Goal: Information Seeking & Learning: Learn about a topic

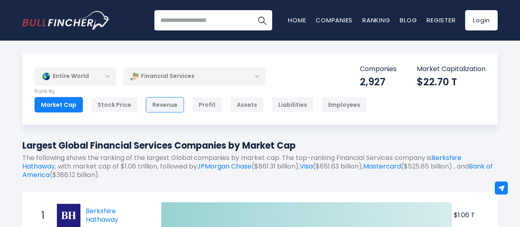
click at [160, 109] on div "Revenue" at bounding box center [165, 104] width 38 height 15
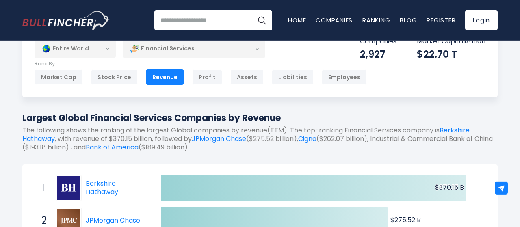
scroll to position [25, 0]
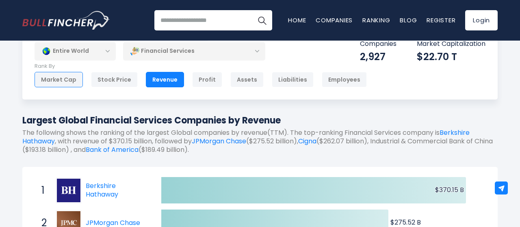
click at [65, 81] on div "Market Cap" at bounding box center [59, 79] width 48 height 15
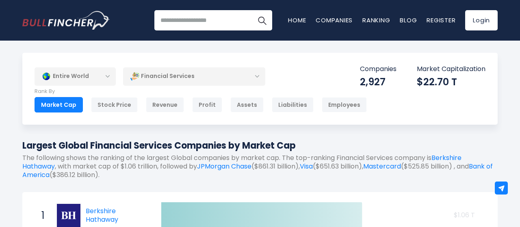
click at [201, 102] on div "Profit" at bounding box center [207, 104] width 30 height 15
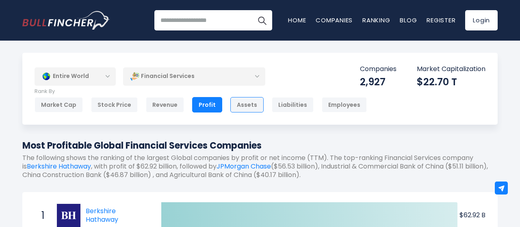
click at [235, 104] on div "Assets" at bounding box center [247, 104] width 33 height 15
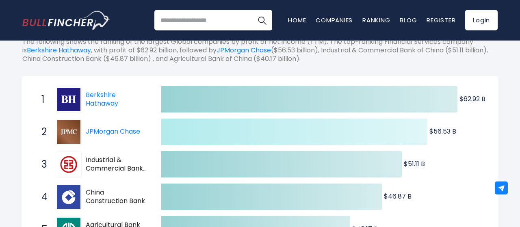
scroll to position [117, 0]
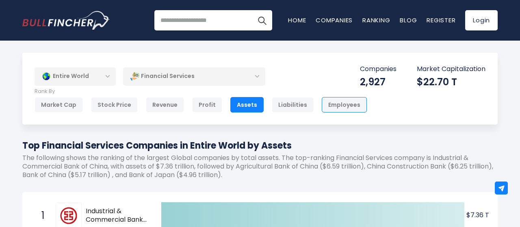
click at [326, 107] on div "Employees" at bounding box center [344, 104] width 45 height 15
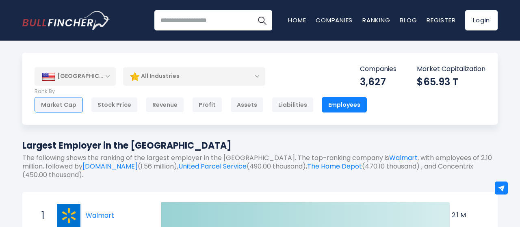
click at [74, 108] on div "Market Cap" at bounding box center [59, 104] width 48 height 15
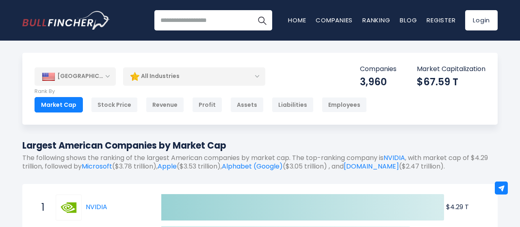
click at [226, 74] on div "All Industries" at bounding box center [194, 76] width 142 height 19
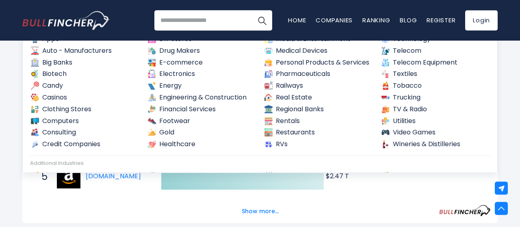
scroll to position [0, 0]
click at [212, 106] on link "Financial Services" at bounding box center [202, 110] width 110 height 10
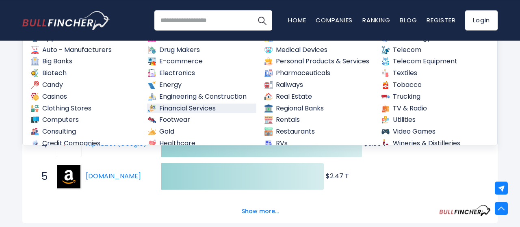
scroll to position [0, 0]
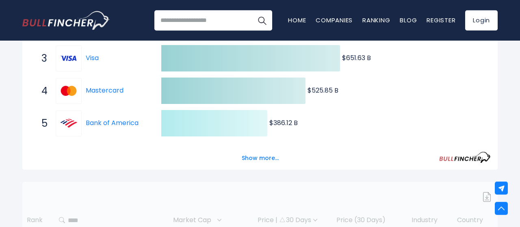
scroll to position [223, 0]
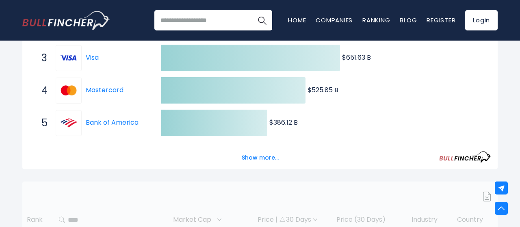
click at [217, 159] on div "Show more..." at bounding box center [260, 153] width 462 height 23
click at [259, 157] on button "Show more..." at bounding box center [260, 157] width 47 height 13
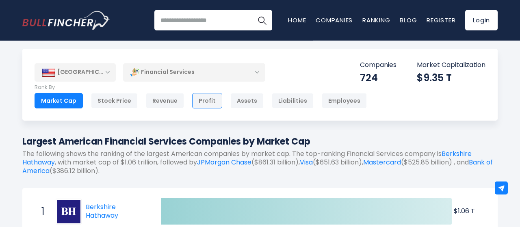
scroll to position [0, 0]
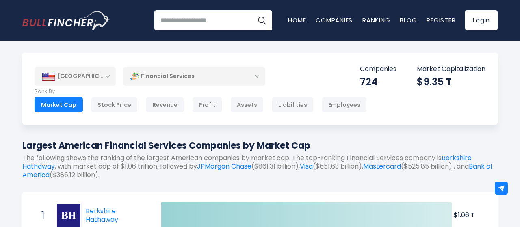
click at [109, 73] on div "[GEOGRAPHIC_DATA]" at bounding box center [75, 76] width 81 height 18
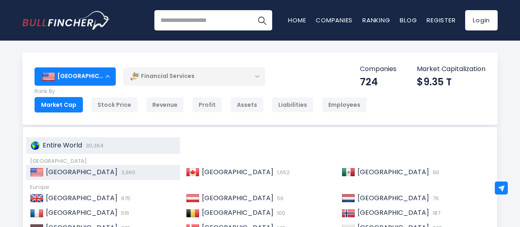
click at [89, 146] on span "30,364" at bounding box center [94, 146] width 20 height 8
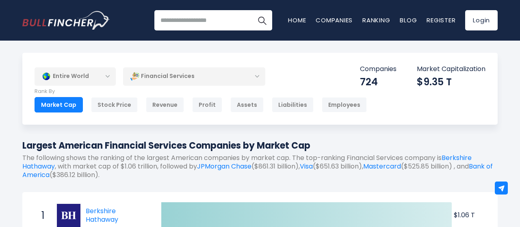
scroll to position [89, 0]
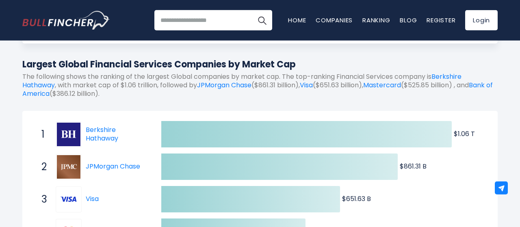
scroll to position [82, 0]
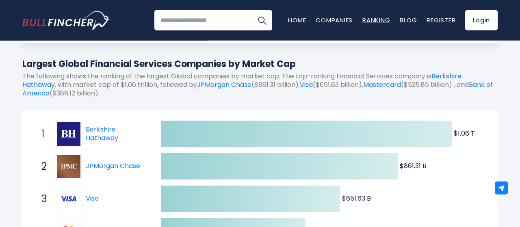
click at [375, 18] on link "Ranking" at bounding box center [377, 20] width 28 height 9
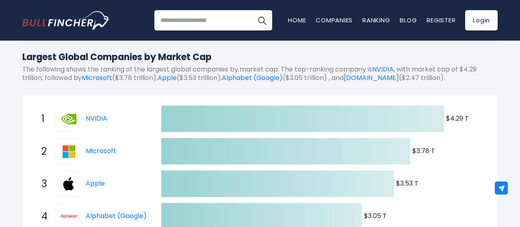
scroll to position [87, 0]
